Goal: Task Accomplishment & Management: Manage account settings

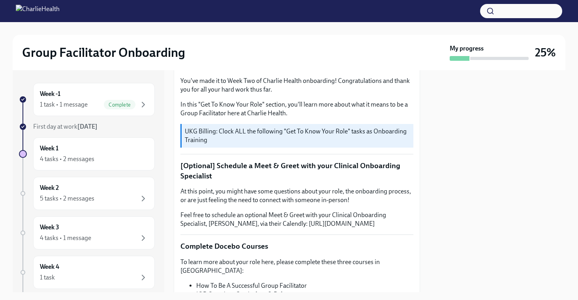
scroll to position [100, 0]
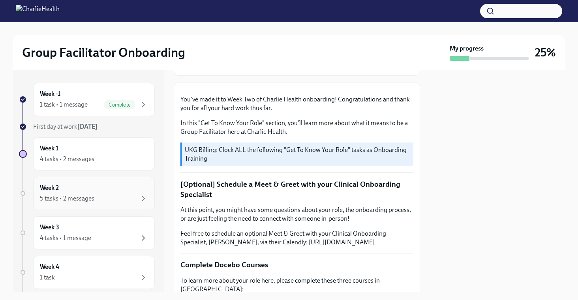
click at [95, 196] on div "5 tasks • 2 messages" at bounding box center [94, 198] width 108 height 9
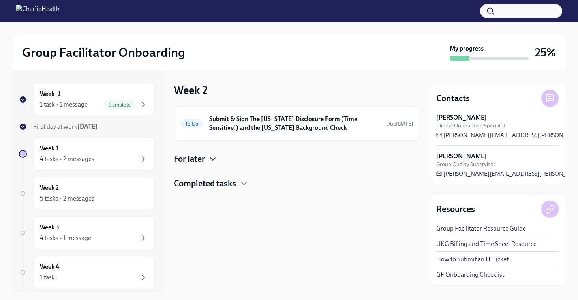
click at [212, 158] on icon "button" at bounding box center [212, 158] width 9 height 9
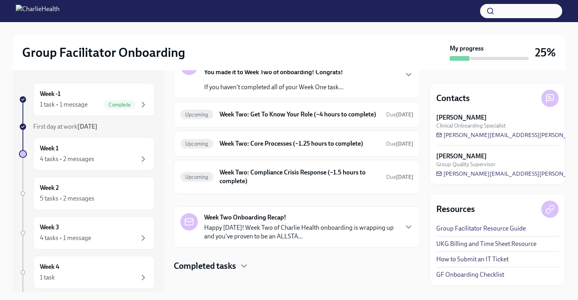
scroll to position [133, 0]
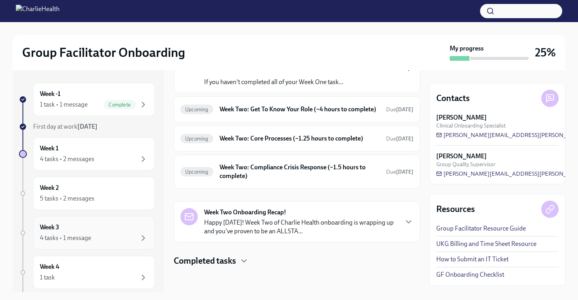
click at [97, 233] on div "4 tasks • 1 message" at bounding box center [94, 237] width 108 height 9
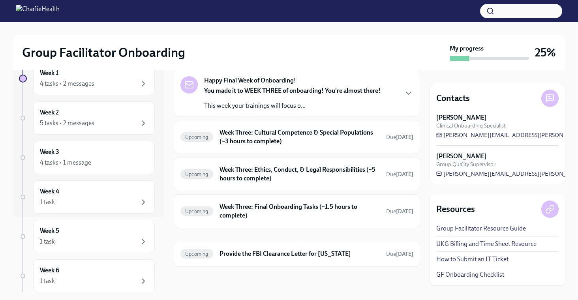
scroll to position [82, 0]
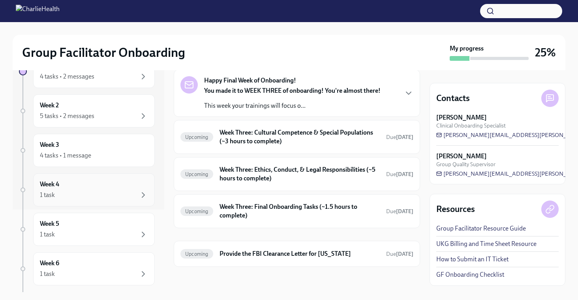
click at [118, 191] on div "1 task" at bounding box center [94, 194] width 108 height 9
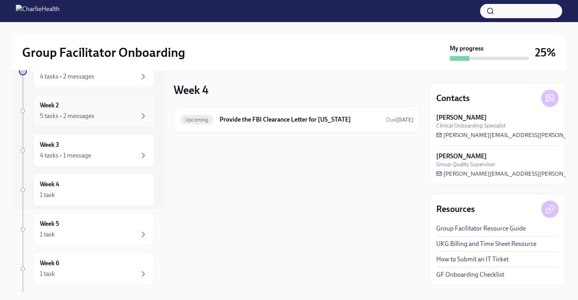
click at [116, 101] on div "Week 2 5 tasks • 2 messages" at bounding box center [94, 111] width 108 height 20
